Goal: Transaction & Acquisition: Purchase product/service

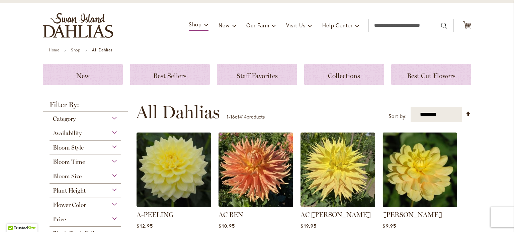
scroll to position [67, 0]
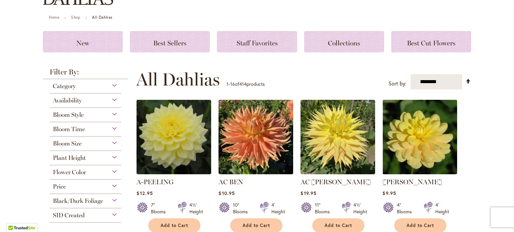
click at [62, 115] on span "Bloom Style" at bounding box center [68, 114] width 31 height 7
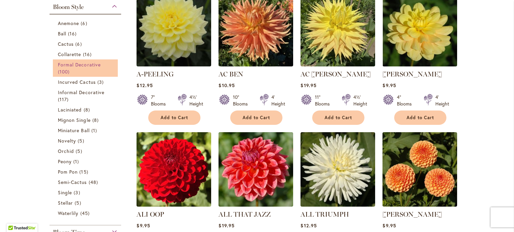
click at [71, 72] on link "Formal Decorative 100 items" at bounding box center [86, 68] width 57 height 14
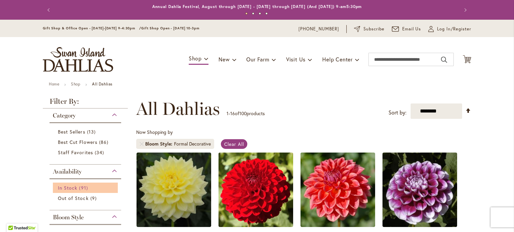
click at [81, 189] on span "91 items" at bounding box center [84, 188] width 10 height 7
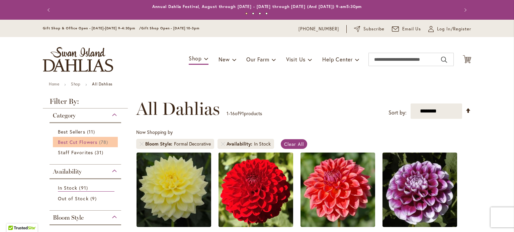
click at [84, 144] on span "Best Cut Flowers" at bounding box center [77, 142] width 39 height 6
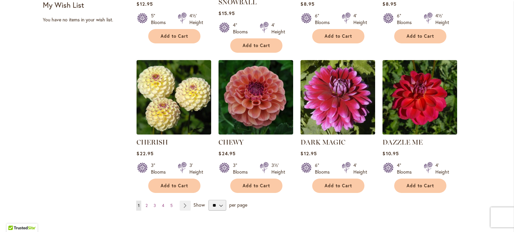
scroll to position [602, 0]
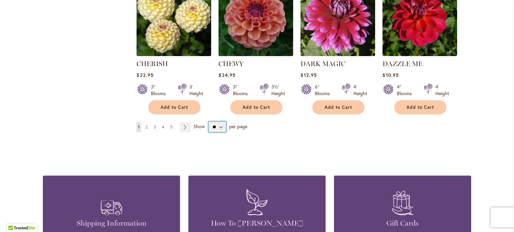
click at [219, 128] on select "** ** ** **" at bounding box center [217, 127] width 18 height 11
select select "**"
click at [208, 122] on select "** ** ** **" at bounding box center [217, 127] width 18 height 11
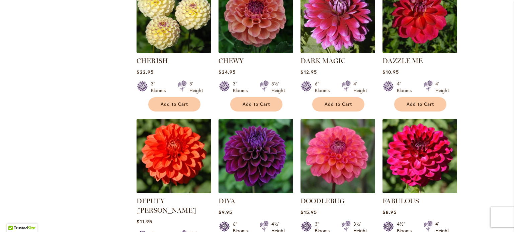
scroll to position [638, 0]
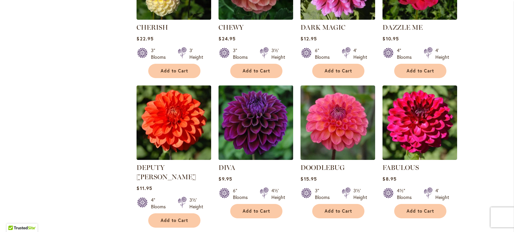
click at [264, 128] on img at bounding box center [256, 123] width 78 height 78
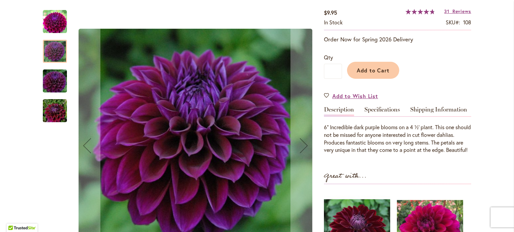
scroll to position [100, 0]
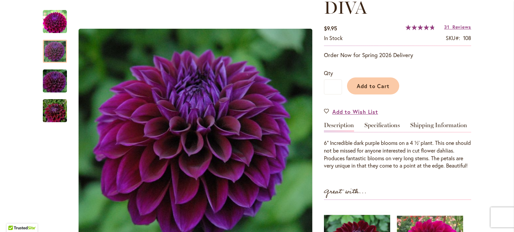
click at [420, 27] on span "95 % of 100" at bounding box center [419, 27] width 28 height 5
click at [460, 26] on span "Reviews" at bounding box center [461, 27] width 19 height 6
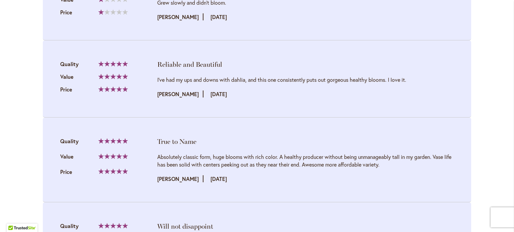
scroll to position [1218, 0]
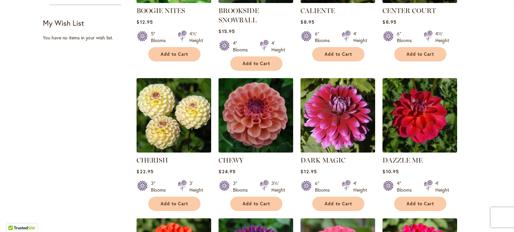
scroll to position [672, 0]
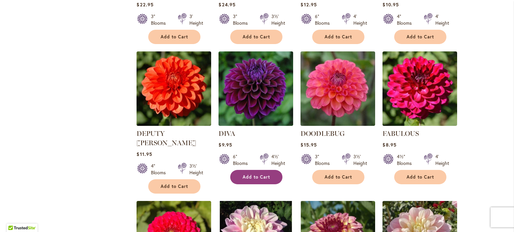
click at [239, 180] on button "Add to Cart" at bounding box center [256, 177] width 52 height 14
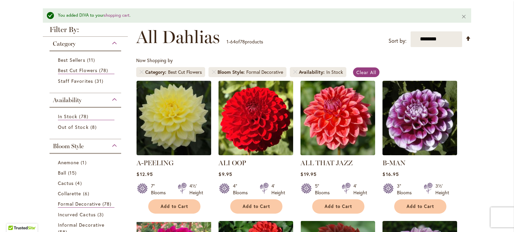
scroll to position [88, 0]
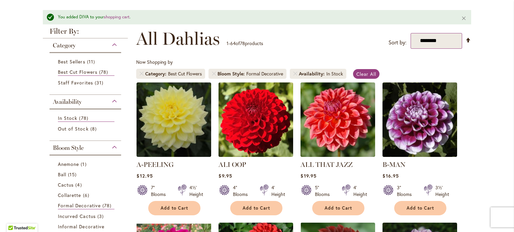
click at [428, 38] on select "**********" at bounding box center [435, 40] width 51 height 15
select select "*****"
click at [410, 33] on select "**********" at bounding box center [435, 40] width 51 height 15
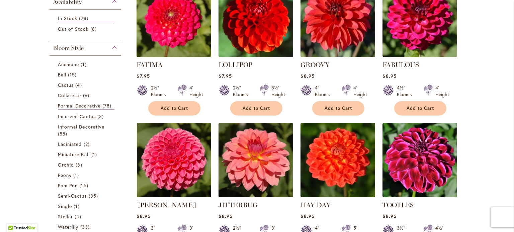
scroll to position [204, 0]
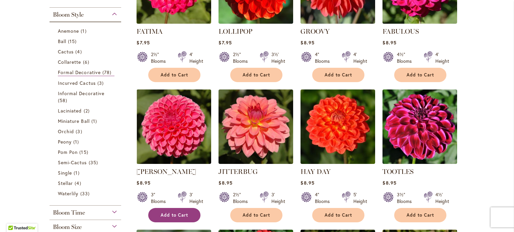
click at [182, 213] on span "Add to Cart" at bounding box center [174, 216] width 27 height 6
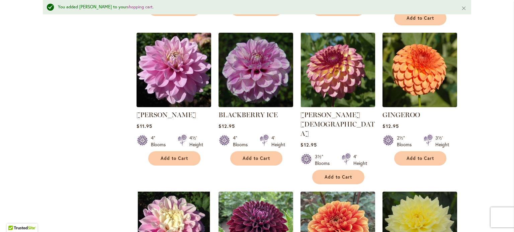
scroll to position [1258, 0]
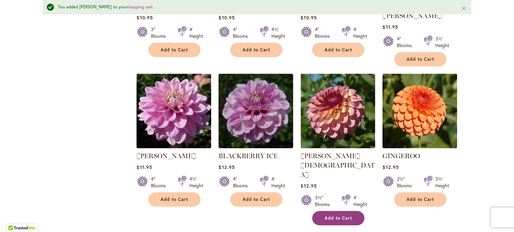
click at [335, 211] on button "Add to Cart" at bounding box center [338, 218] width 52 height 14
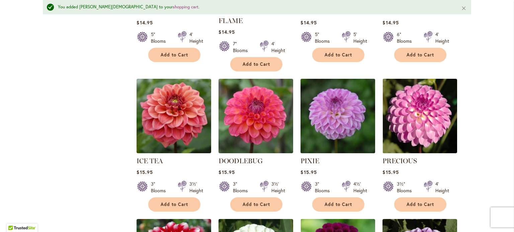
scroll to position [1993, 0]
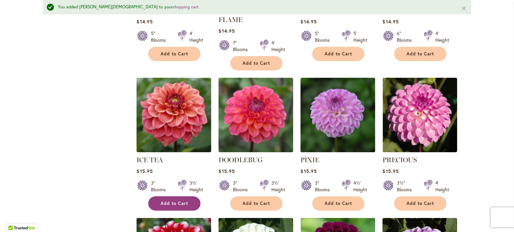
click at [173, 201] on span "Add to Cart" at bounding box center [174, 204] width 27 height 6
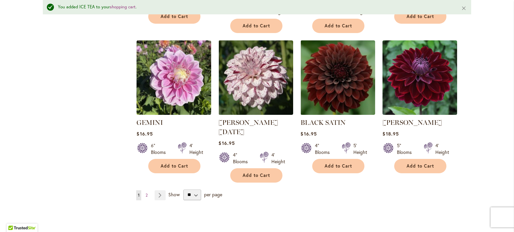
scroll to position [2328, 0]
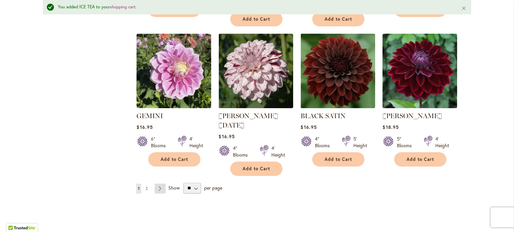
click at [155, 184] on link "Page Next" at bounding box center [159, 189] width 11 height 10
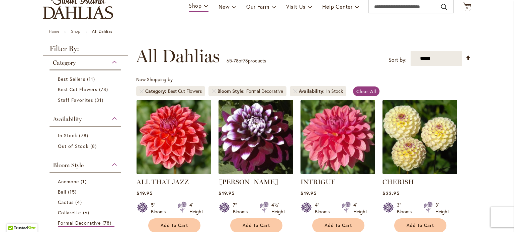
scroll to position [36, 0]
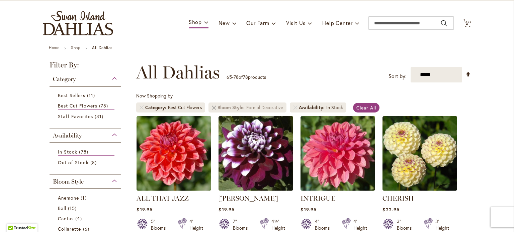
click at [212, 107] on link "Remove Bloom Style Formal Decorative" at bounding box center [214, 108] width 4 height 4
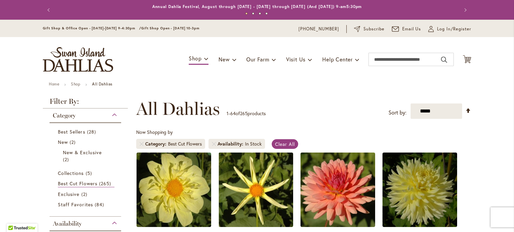
scroll to position [103, 0]
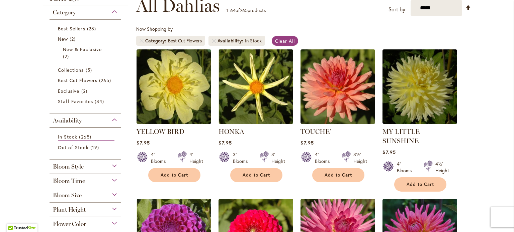
click at [64, 168] on span "Bloom Style" at bounding box center [68, 166] width 31 height 7
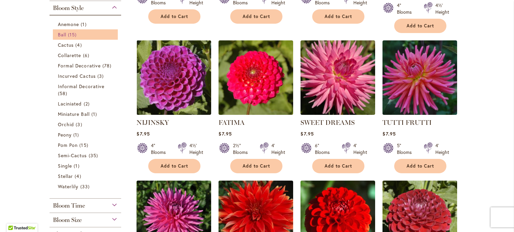
click at [63, 34] on span "Ball" at bounding box center [62, 34] width 8 height 6
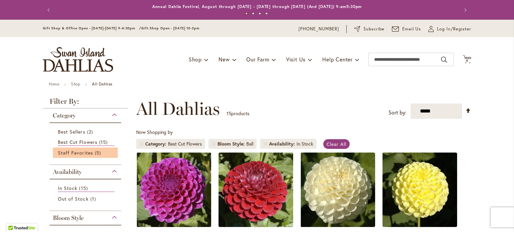
scroll to position [100, 0]
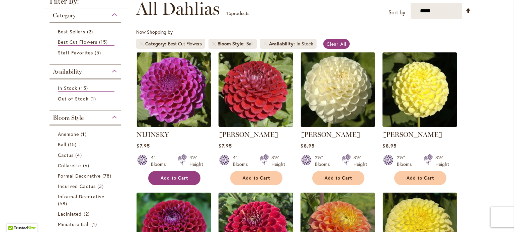
click at [166, 182] on button "Add to Cart" at bounding box center [174, 178] width 52 height 14
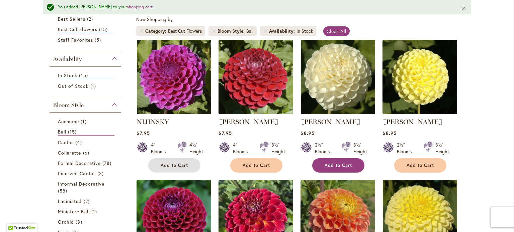
scroll to position [118, 0]
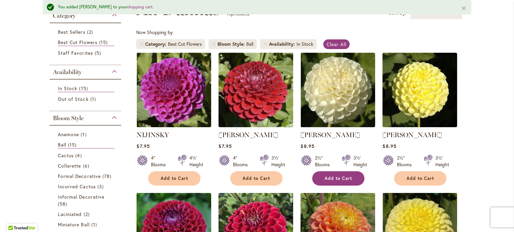
click at [316, 179] on button "Add to Cart" at bounding box center [338, 179] width 52 height 14
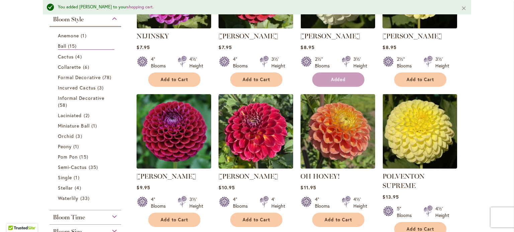
scroll to position [218, 0]
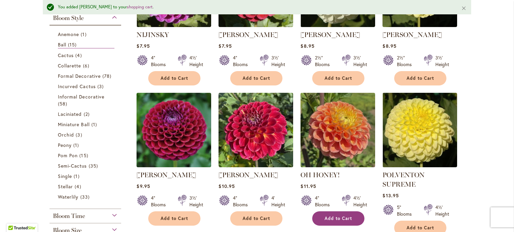
click at [325, 219] on span "Add to Cart" at bounding box center [337, 219] width 27 height 6
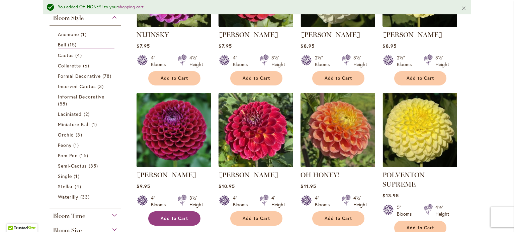
click at [171, 219] on span "Add to Cart" at bounding box center [174, 219] width 27 height 6
click at [171, 218] on span "Add to Cart" at bounding box center [174, 219] width 27 height 6
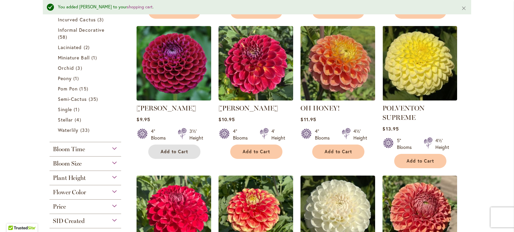
scroll to position [84, 0]
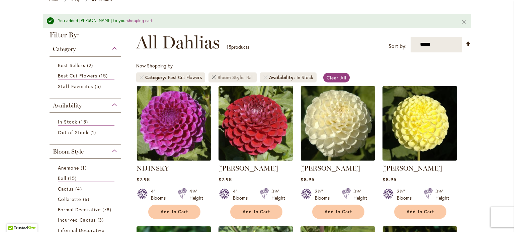
click at [212, 76] on link "Remove Bloom Style Ball" at bounding box center [214, 78] width 4 height 4
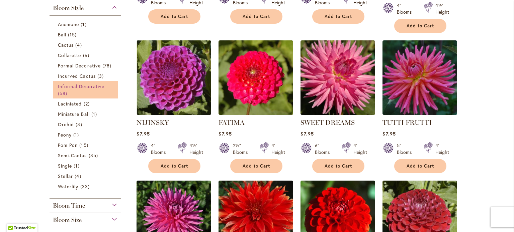
click at [67, 86] on span "Informal Decorative" at bounding box center [81, 86] width 46 height 6
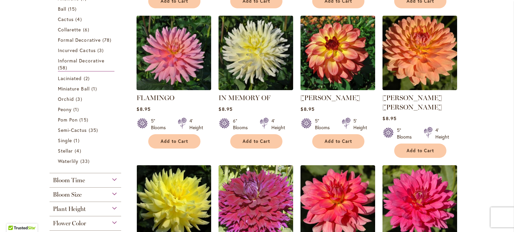
scroll to position [271, 0]
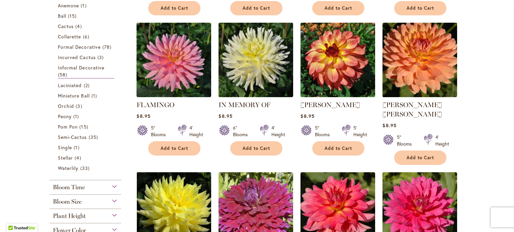
click at [418, 77] on img at bounding box center [420, 60] width 78 height 78
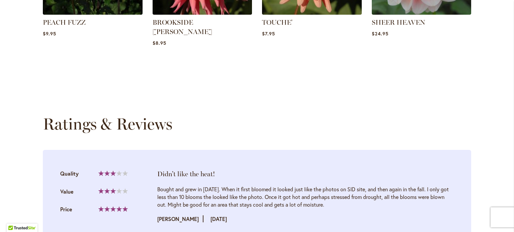
scroll to position [702, 0]
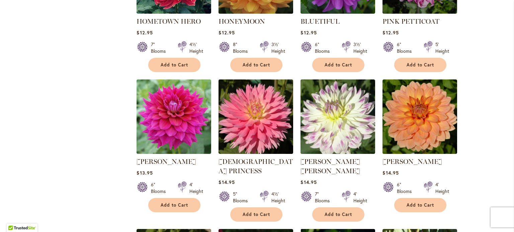
scroll to position [1384, 0]
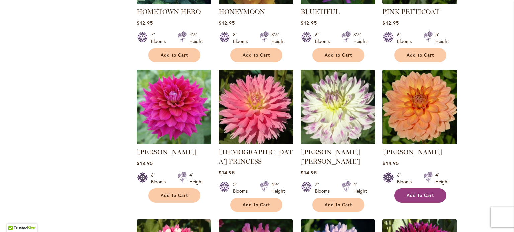
click at [413, 193] on span "Add to Cart" at bounding box center [419, 196] width 27 height 6
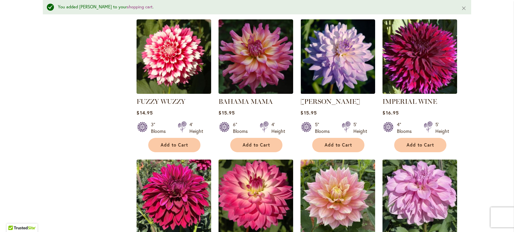
scroll to position [1636, 0]
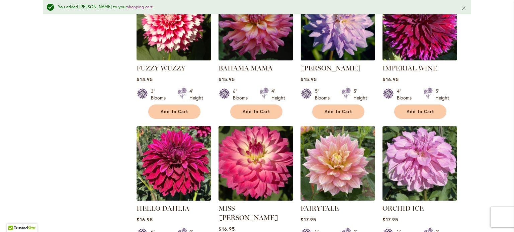
click at [248, 149] on img at bounding box center [256, 163] width 78 height 78
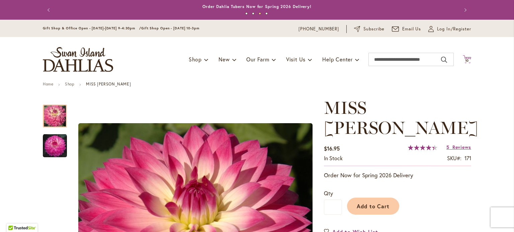
click at [463, 61] on span "10 10 items" at bounding box center [466, 60] width 7 height 3
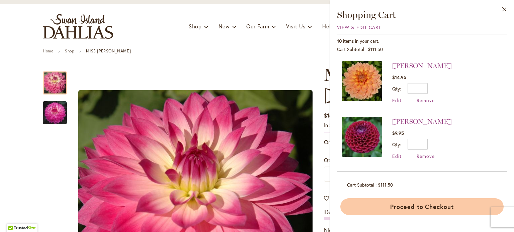
scroll to position [33, 0]
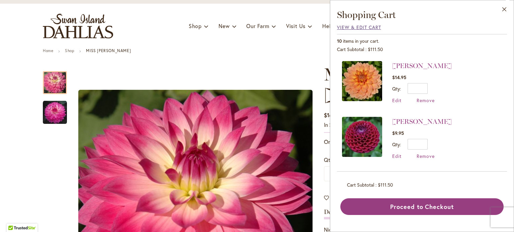
click at [365, 27] on span "View & Edit Cart" at bounding box center [359, 27] width 44 height 6
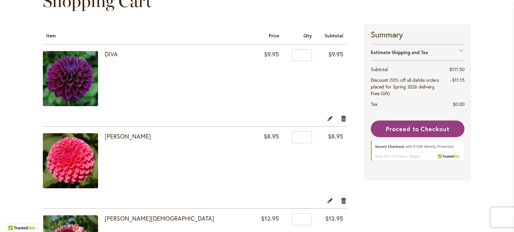
scroll to position [100, 0]
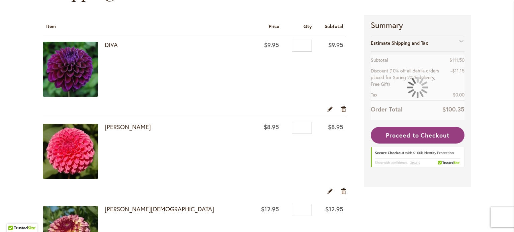
click at [65, 156] on img at bounding box center [70, 151] width 55 height 55
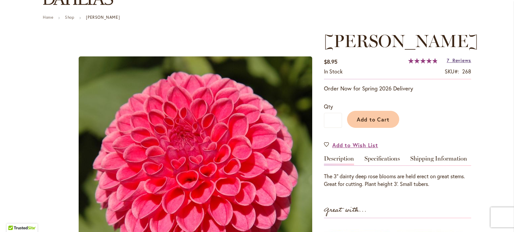
click at [455, 61] on span "Reviews" at bounding box center [461, 60] width 19 height 6
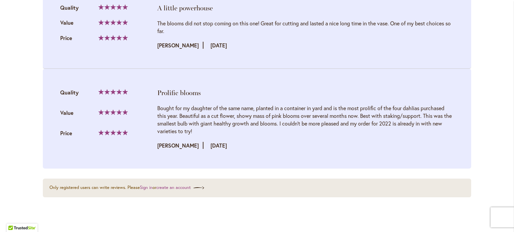
scroll to position [1228, 0]
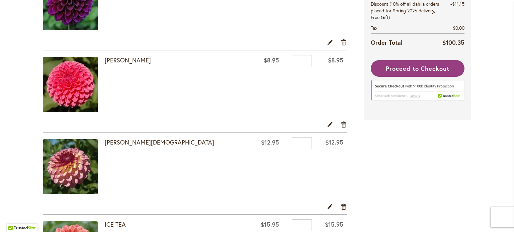
scroll to position [232, 0]
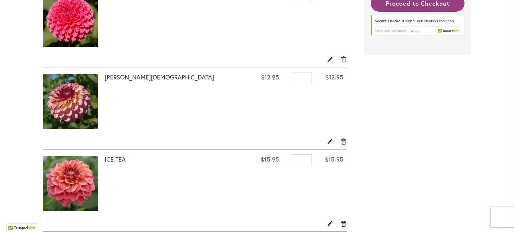
click at [119, 144] on div "Edit Remove item" at bounding box center [195, 144] width 304 height 12
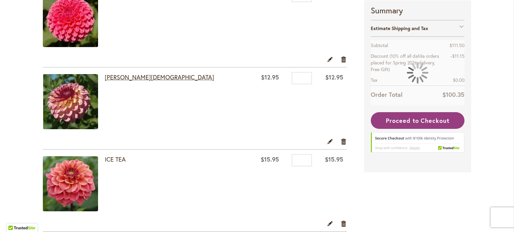
click at [111, 77] on link "[PERSON_NAME][DEMOGRAPHIC_DATA]" at bounding box center [159, 77] width 109 height 8
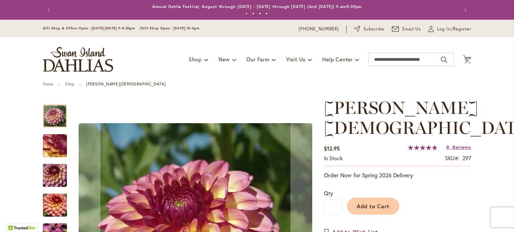
scroll to position [100, 0]
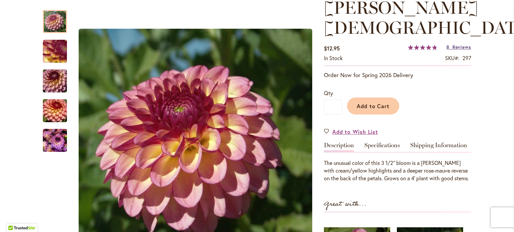
click at [452, 44] on span "Reviews" at bounding box center [461, 47] width 19 height 6
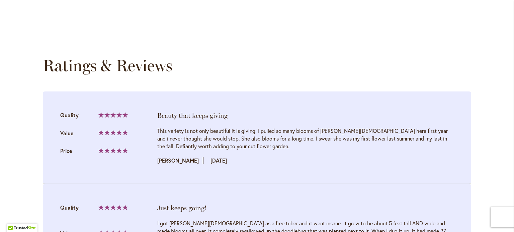
scroll to position [701, 0]
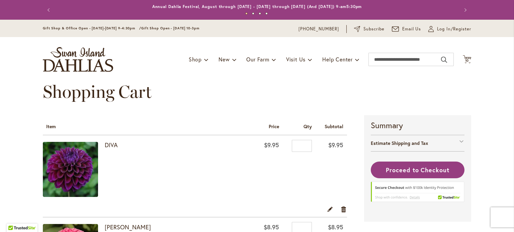
scroll to position [368, 0]
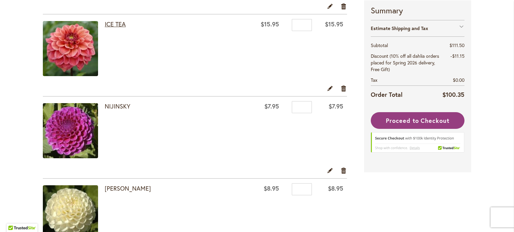
click at [117, 23] on link "ICE TEA" at bounding box center [115, 24] width 21 height 8
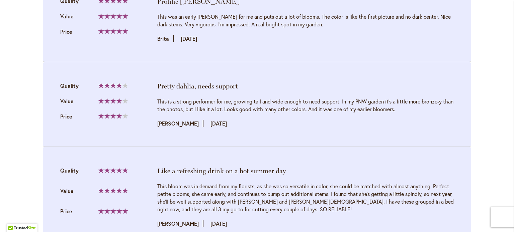
scroll to position [936, 0]
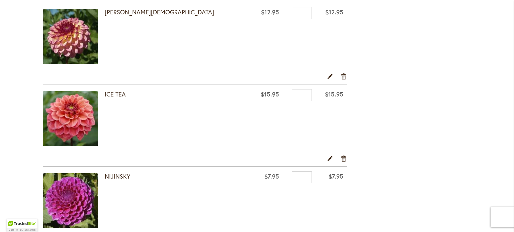
scroll to position [347, 0]
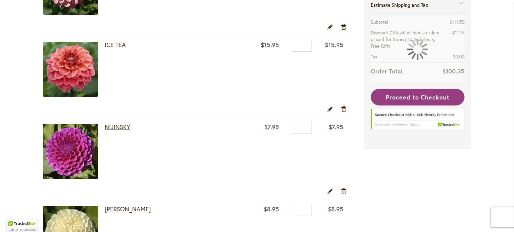
click at [112, 127] on link "NIJINSKY" at bounding box center [117, 127] width 25 height 8
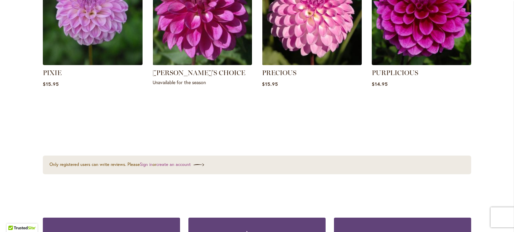
scroll to position [435, 0]
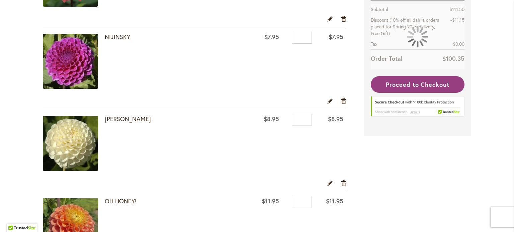
scroll to position [502, 0]
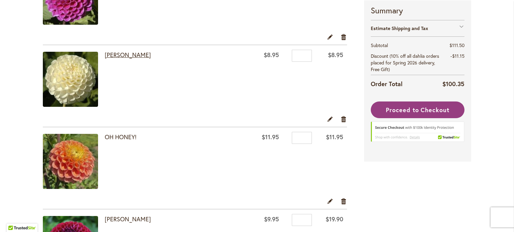
click at [130, 52] on link "[PERSON_NAME]" at bounding box center [128, 55] width 46 height 8
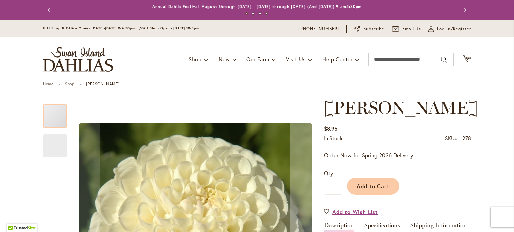
scroll to position [100, 0]
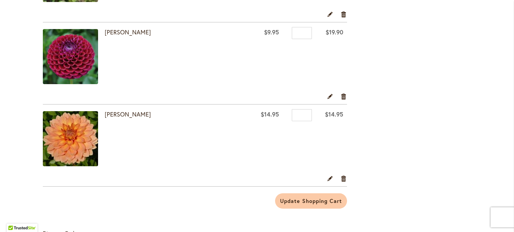
scroll to position [702, 0]
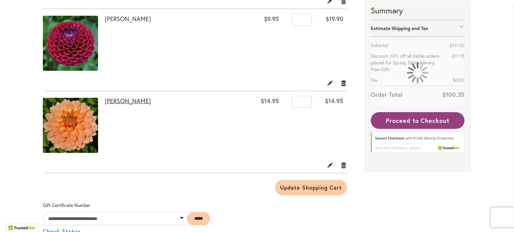
click at [122, 101] on link "[PERSON_NAME]" at bounding box center [128, 101] width 46 height 8
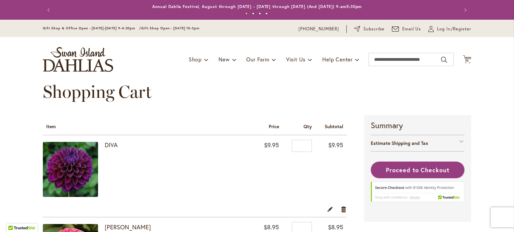
scroll to position [468, 0]
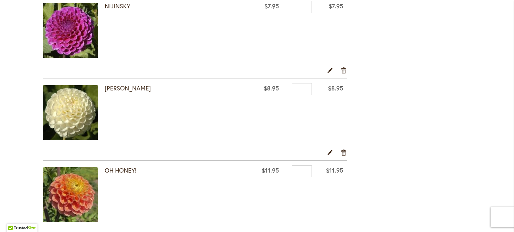
click at [134, 86] on link "[PERSON_NAME]" at bounding box center [128, 88] width 46 height 8
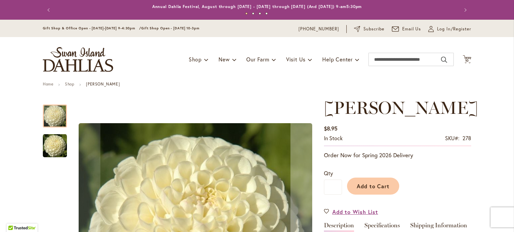
scroll to position [134, 0]
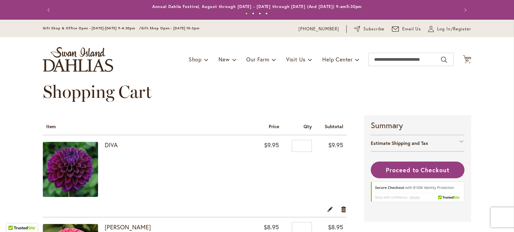
scroll to position [435, 0]
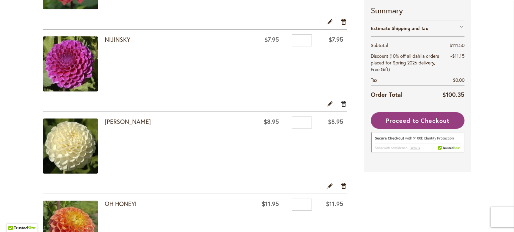
click at [343, 104] on link "Remove item" at bounding box center [343, 103] width 6 height 7
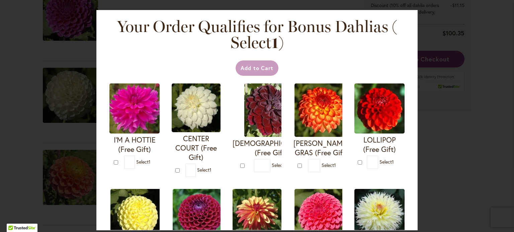
scroll to position [618, 0]
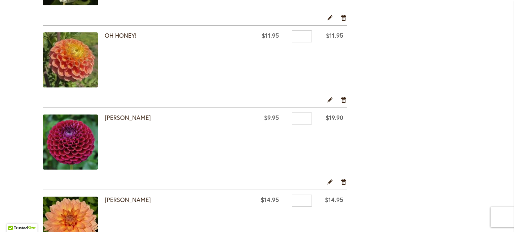
scroll to position [669, 0]
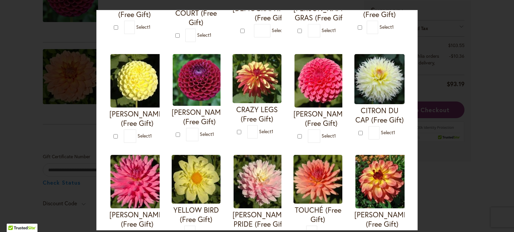
scroll to position [134, 0]
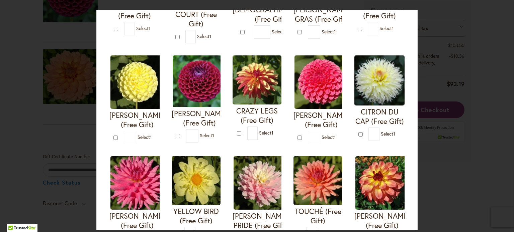
click at [182, 133] on div at bounding box center [179, 136] width 6 height 7
type input "*"
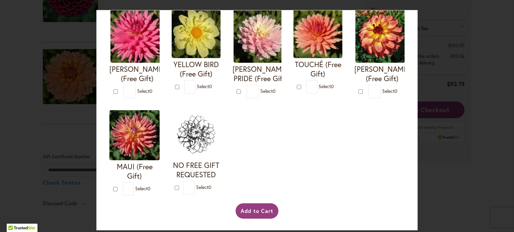
scroll to position [379, 0]
click at [252, 210] on button "Add to Cart" at bounding box center [256, 211] width 43 height 15
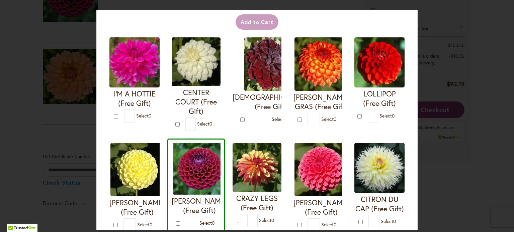
scroll to position [44, 0]
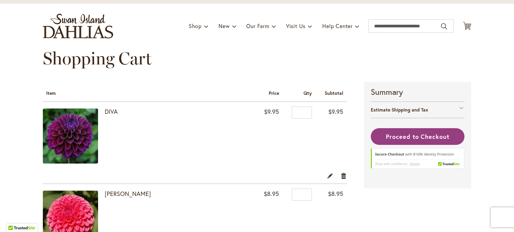
scroll to position [46, 0]
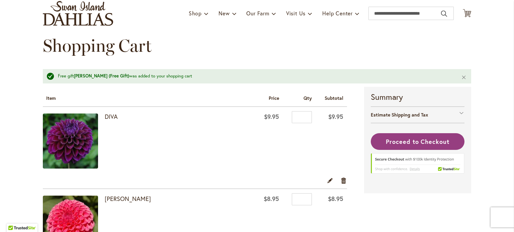
click at [395, 95] on strong "Summary" at bounding box center [418, 96] width 94 height 11
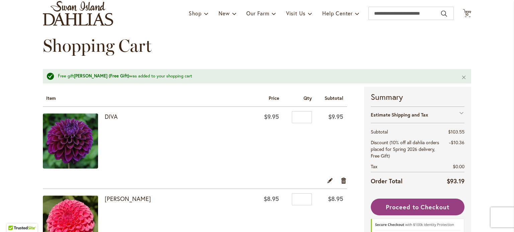
select select "**"
click at [398, 115] on strong "Estimate Shipping and Tax" at bounding box center [399, 115] width 57 height 6
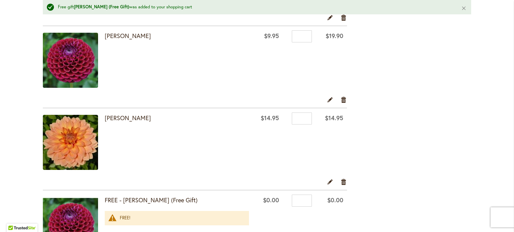
scroll to position [654, 0]
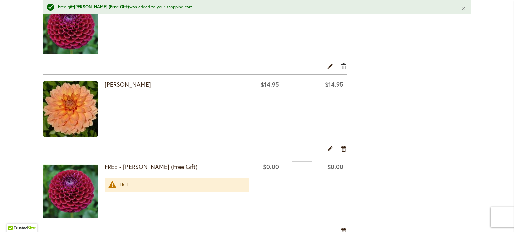
click at [343, 64] on link "Remove item" at bounding box center [343, 66] width 6 height 7
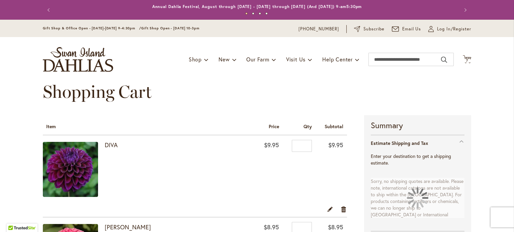
select select "**"
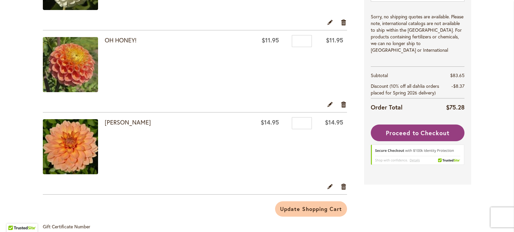
scroll to position [574, 0]
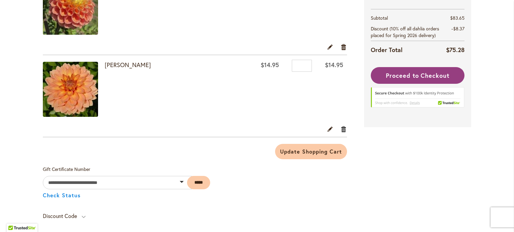
click at [340, 128] on link "Remove item" at bounding box center [343, 128] width 6 height 7
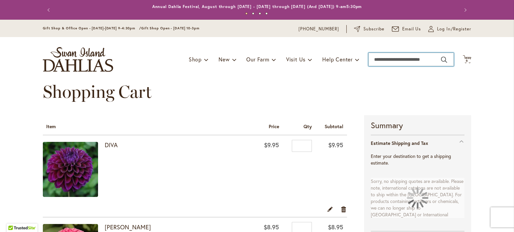
click at [381, 62] on input "Search" at bounding box center [410, 59] width 85 height 13
select select "**"
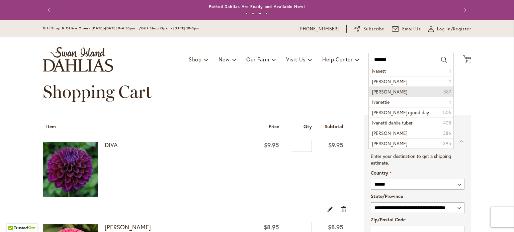
click at [390, 89] on span "[PERSON_NAME]" at bounding box center [389, 92] width 35 height 6
type input "**********"
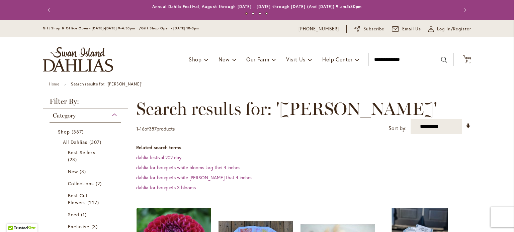
scroll to position [134, 0]
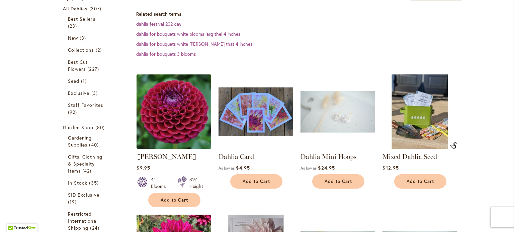
click at [195, 136] on img at bounding box center [174, 112] width 78 height 78
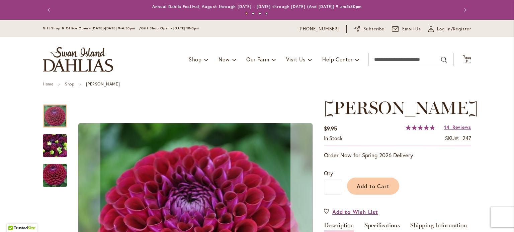
scroll to position [100, 0]
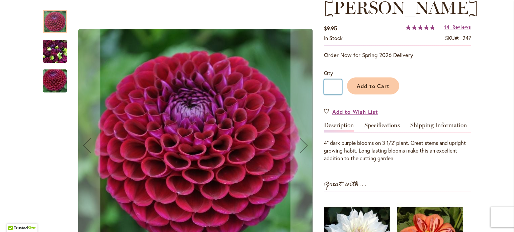
drag, startPoint x: 334, startPoint y: 87, endPoint x: 294, endPoint y: 82, distance: 40.5
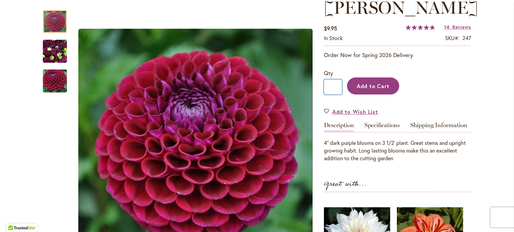
type input "*"
click at [369, 81] on button "Add to Cart" at bounding box center [373, 86] width 52 height 17
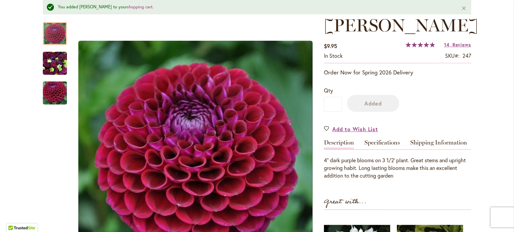
scroll to position [118, 0]
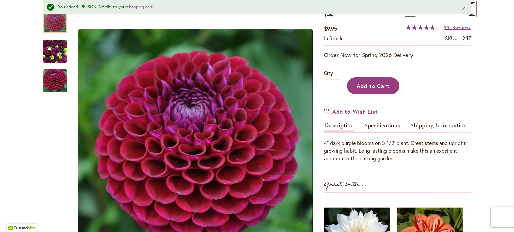
click at [367, 86] on span "Add to Cart" at bounding box center [372, 86] width 33 height 7
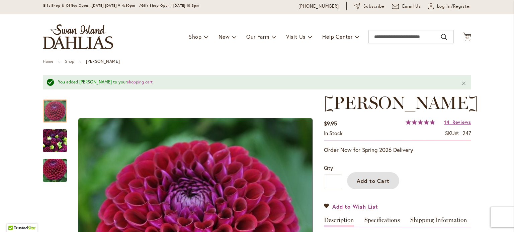
scroll to position [33, 0]
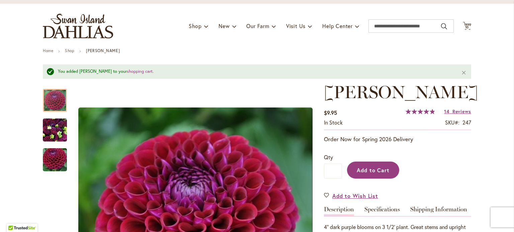
click at [361, 172] on span "Add to Cart" at bounding box center [372, 170] width 33 height 7
click at [465, 25] on span "12" at bounding box center [467, 27] width 4 height 4
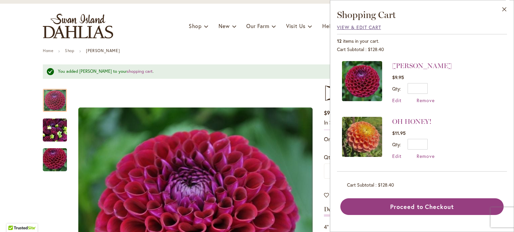
click at [364, 25] on span "View & Edit Cart" at bounding box center [359, 27] width 44 height 6
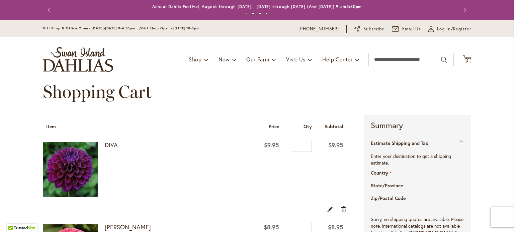
select select "**"
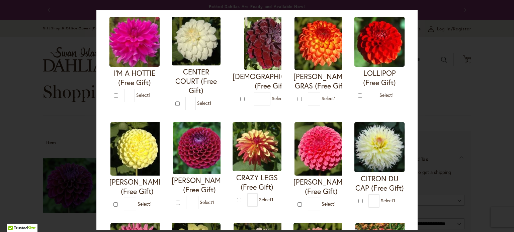
scroll to position [100, 0]
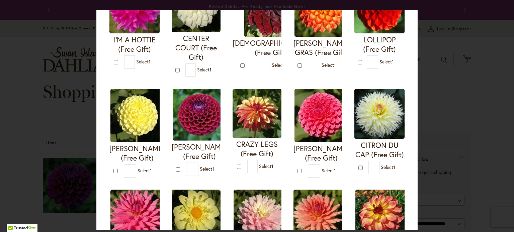
click at [220, 168] on form "IVANETTI (Free Gift) * 1" at bounding box center [196, 132] width 49 height 87
type input "*"
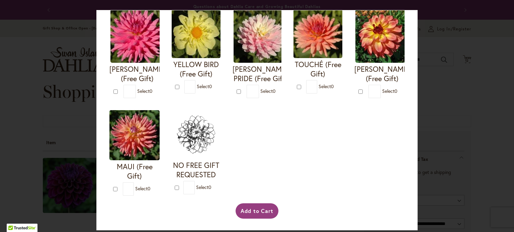
scroll to position [379, 0]
click at [250, 212] on button "Add to Cart" at bounding box center [256, 211] width 43 height 15
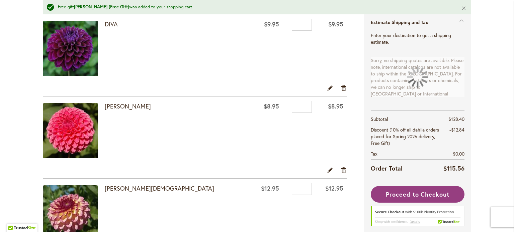
scroll to position [180, 0]
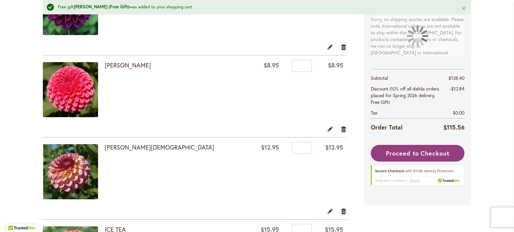
select select "**"
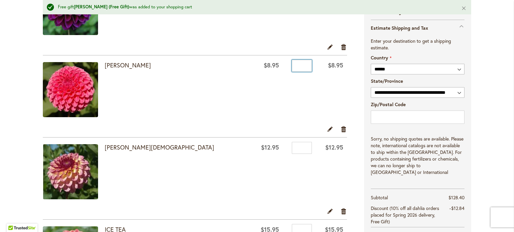
drag, startPoint x: 299, startPoint y: 66, endPoint x: 287, endPoint y: 67, distance: 11.4
click at [292, 67] on input "*" at bounding box center [302, 66] width 20 height 12
type input "*"
click at [283, 101] on td "Qty *" at bounding box center [299, 90] width 33 height 71
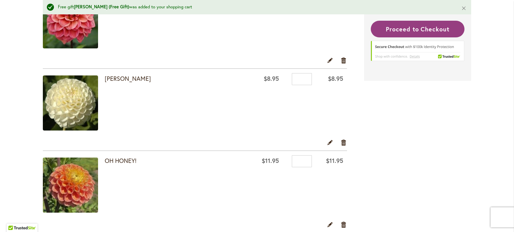
scroll to position [447, 0]
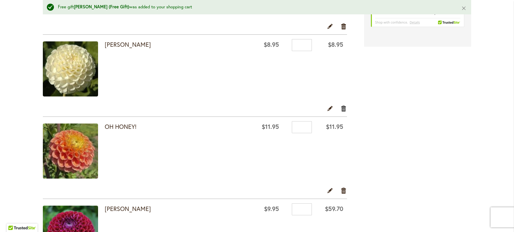
click at [341, 107] on link "Remove item" at bounding box center [343, 108] width 6 height 7
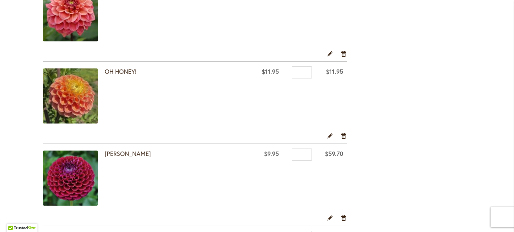
select select "**"
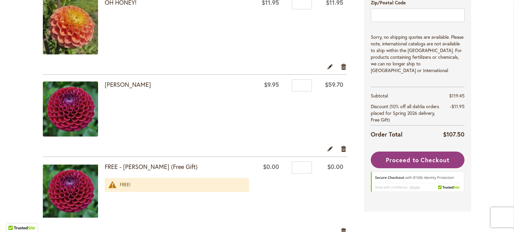
scroll to position [503, 0]
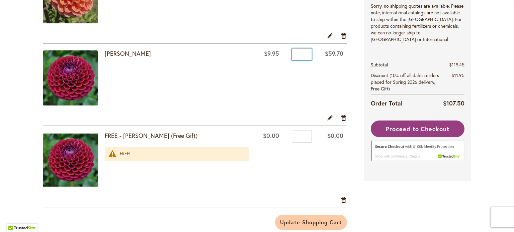
drag, startPoint x: 296, startPoint y: 52, endPoint x: 290, endPoint y: 53, distance: 6.1
click at [292, 53] on input "*" at bounding box center [302, 54] width 20 height 12
type input "*"
click at [290, 82] on td "Qty *" at bounding box center [299, 79] width 33 height 71
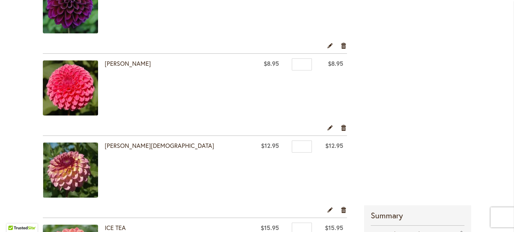
scroll to position [169, 0]
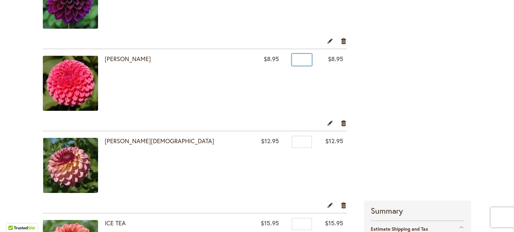
click at [297, 58] on input "*" at bounding box center [302, 60] width 20 height 12
type input "*"
click at [315, 105] on td "$8.95" at bounding box center [330, 84] width 31 height 71
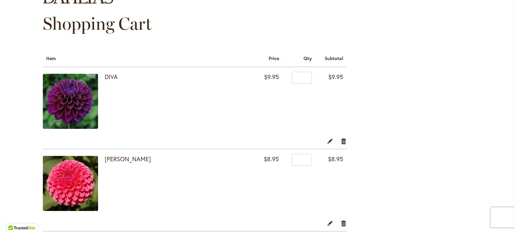
scroll to position [102, 0]
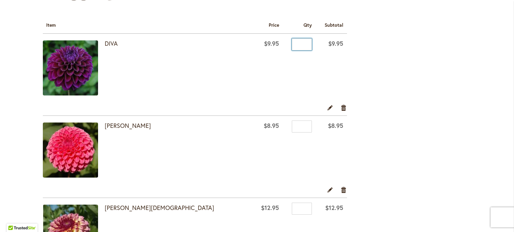
drag, startPoint x: 298, startPoint y: 44, endPoint x: 280, endPoint y: 43, distance: 18.1
click at [286, 43] on div "Qty *" at bounding box center [298, 45] width 25 height 10
type input "*"
click at [290, 72] on td "Qty *" at bounding box center [299, 69] width 33 height 70
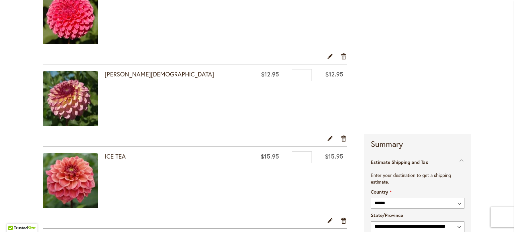
scroll to position [269, 0]
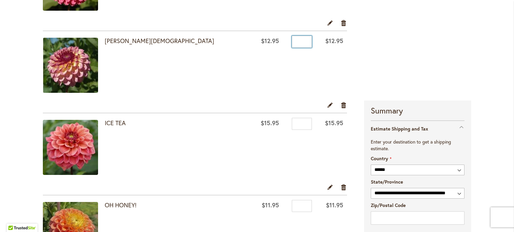
drag, startPoint x: 297, startPoint y: 42, endPoint x: 288, endPoint y: 40, distance: 9.6
click at [292, 40] on input "*" at bounding box center [302, 42] width 20 height 12
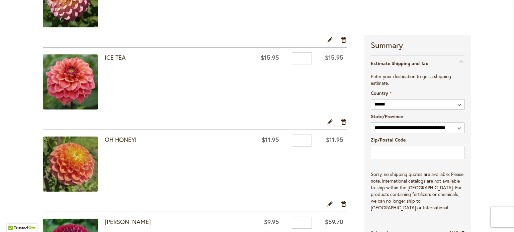
scroll to position [336, 0]
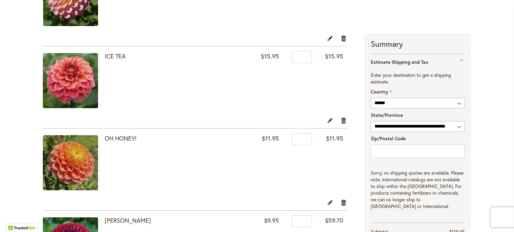
type input "*"
click at [340, 119] on link "Remove item" at bounding box center [343, 120] width 6 height 7
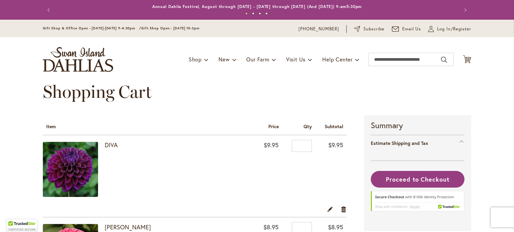
scroll to position [314, 0]
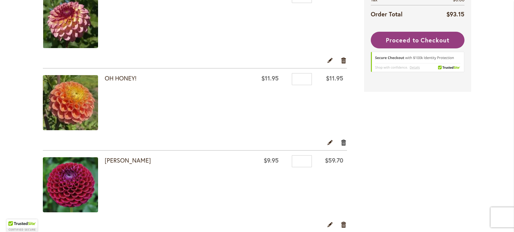
select select "**"
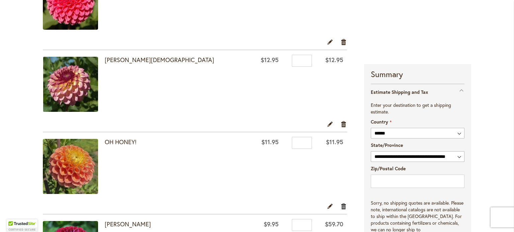
scroll to position [247, 0]
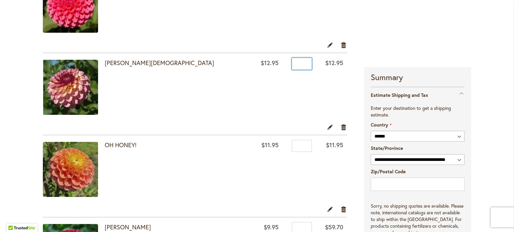
drag, startPoint x: 299, startPoint y: 63, endPoint x: 276, endPoint y: 62, distance: 22.7
click at [286, 62] on div "Qty *" at bounding box center [299, 65] width 26 height 10
type input "*"
click at [285, 92] on td "Qty *" at bounding box center [298, 88] width 33 height 71
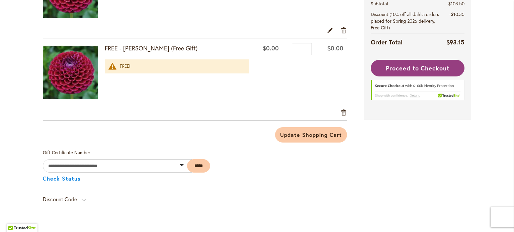
scroll to position [514, 0]
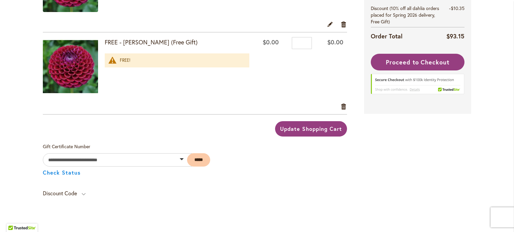
click at [294, 125] on span "Update Shopping Cart" at bounding box center [311, 128] width 62 height 7
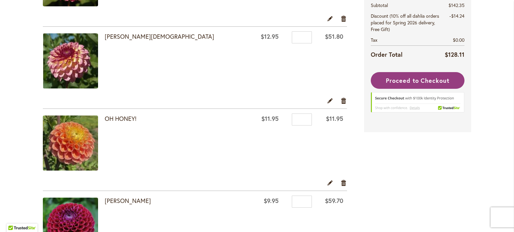
select select "**"
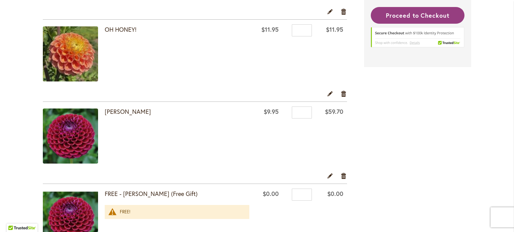
scroll to position [374, 0]
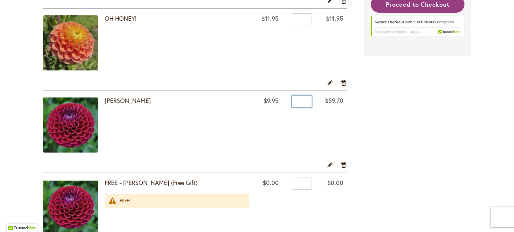
drag, startPoint x: 297, startPoint y: 101, endPoint x: 291, endPoint y: 100, distance: 6.0
click at [292, 100] on input "*" at bounding box center [302, 102] width 20 height 12
type input "*"
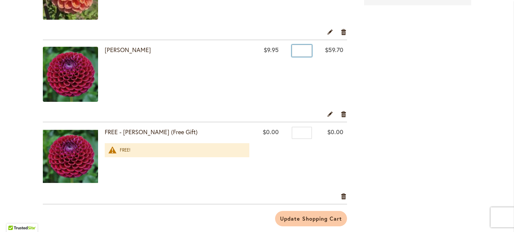
scroll to position [440, 0]
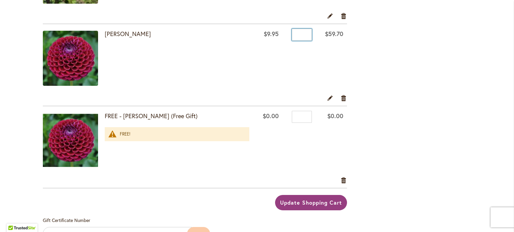
type input "*"
click at [300, 203] on span "Update Shopping Cart" at bounding box center [311, 202] width 62 height 7
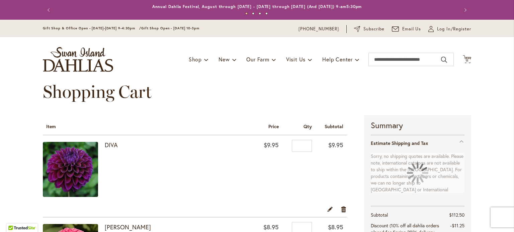
scroll to position [100, 0]
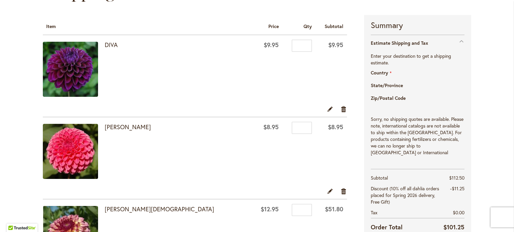
select select "**"
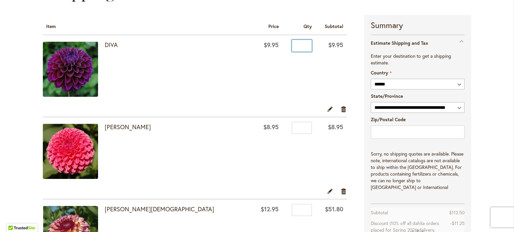
drag, startPoint x: 296, startPoint y: 44, endPoint x: 283, endPoint y: 44, distance: 13.4
click at [286, 44] on div "Qty *" at bounding box center [299, 47] width 26 height 10
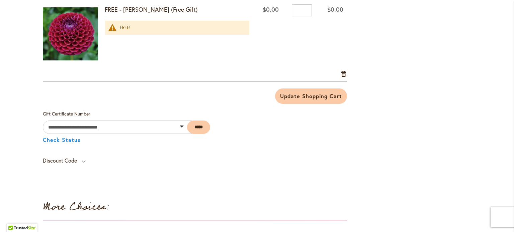
scroll to position [602, 0]
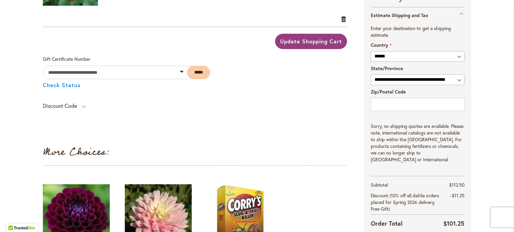
type input "*"
click at [306, 44] on button "Update Shopping Cart" at bounding box center [311, 41] width 72 height 15
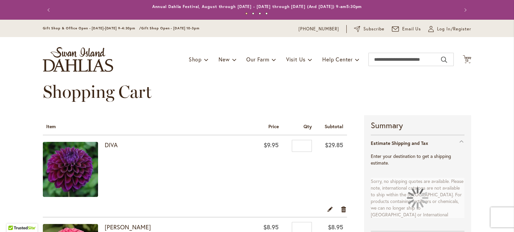
select select "**"
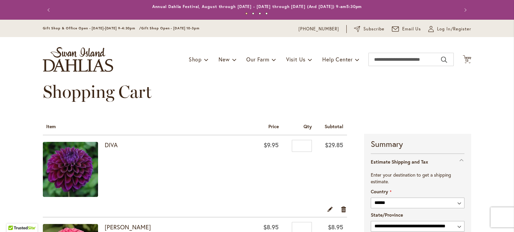
scroll to position [134, 0]
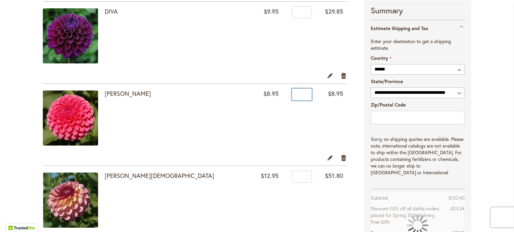
drag, startPoint x: 299, startPoint y: 94, endPoint x: 286, endPoint y: 94, distance: 13.0
click at [292, 94] on input "*" at bounding box center [302, 95] width 20 height 12
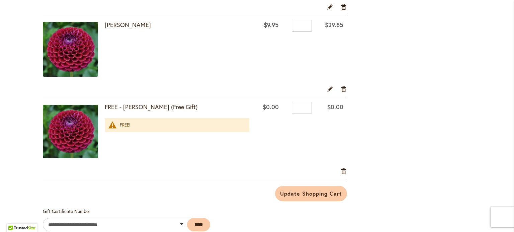
scroll to position [468, 0]
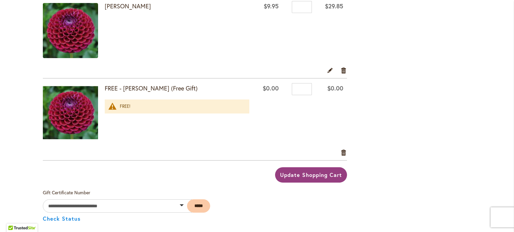
type input "*"
click at [315, 176] on span "Update Shopping Cart" at bounding box center [311, 175] width 62 height 7
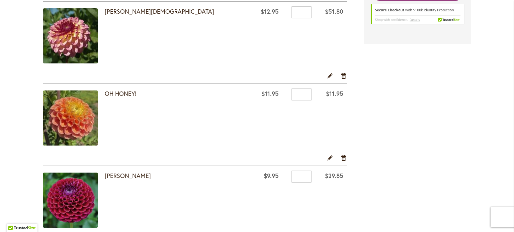
select select "**"
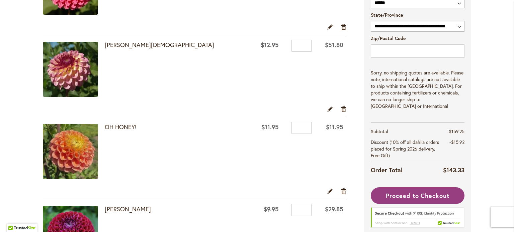
scroll to position [365, 0]
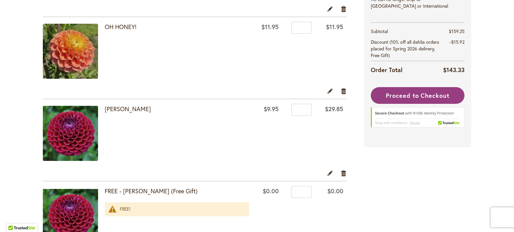
click at [337, 89] on div "Edit Remove item" at bounding box center [195, 93] width 304 height 12
click at [342, 91] on link "Remove item" at bounding box center [343, 90] width 6 height 7
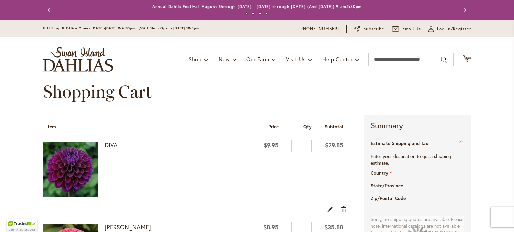
select select "**"
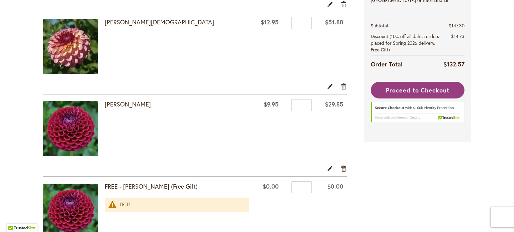
scroll to position [301, 0]
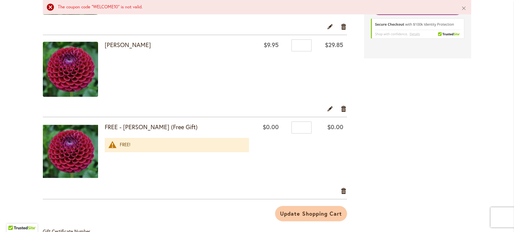
select select "**"
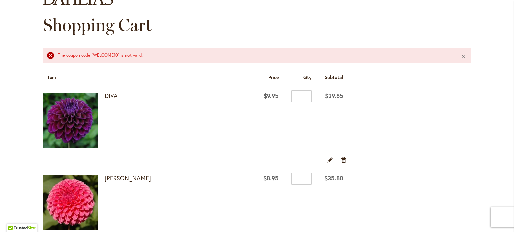
scroll to position [100, 0]
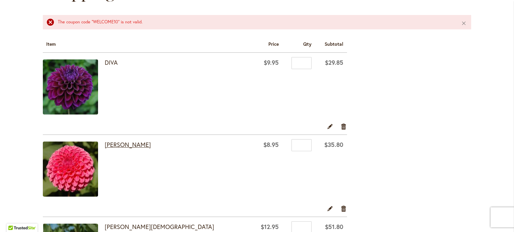
click at [107, 146] on link "[PERSON_NAME]" at bounding box center [128, 145] width 46 height 8
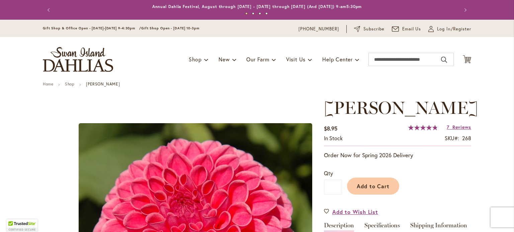
scroll to position [146, 0]
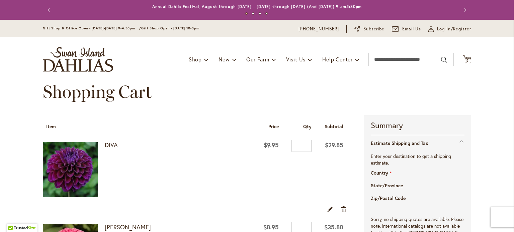
select select "**"
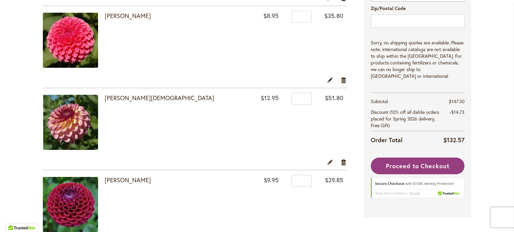
scroll to position [201, 0]
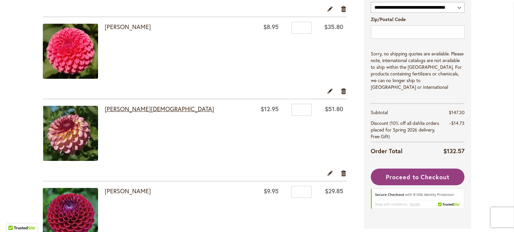
click at [106, 109] on link "[PERSON_NAME][DEMOGRAPHIC_DATA]" at bounding box center [159, 109] width 109 height 8
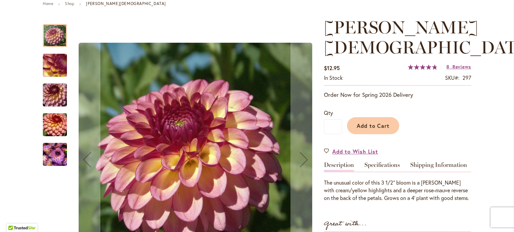
scroll to position [67, 0]
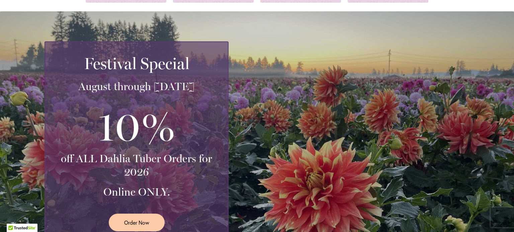
scroll to position [113, 0]
